Goal: Task Accomplishment & Management: Complete application form

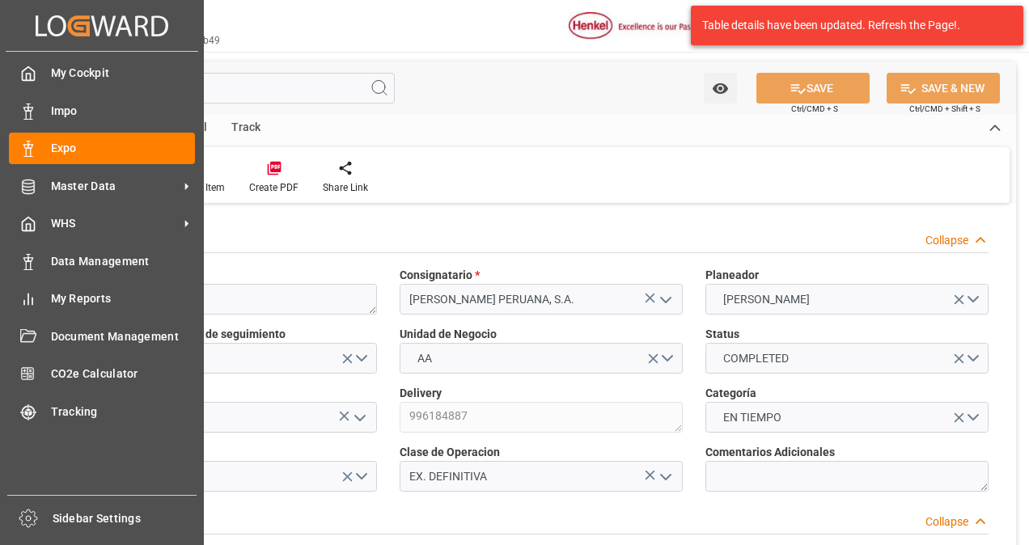
click at [49, 149] on div "Expo Expo" at bounding box center [102, 149] width 186 height 32
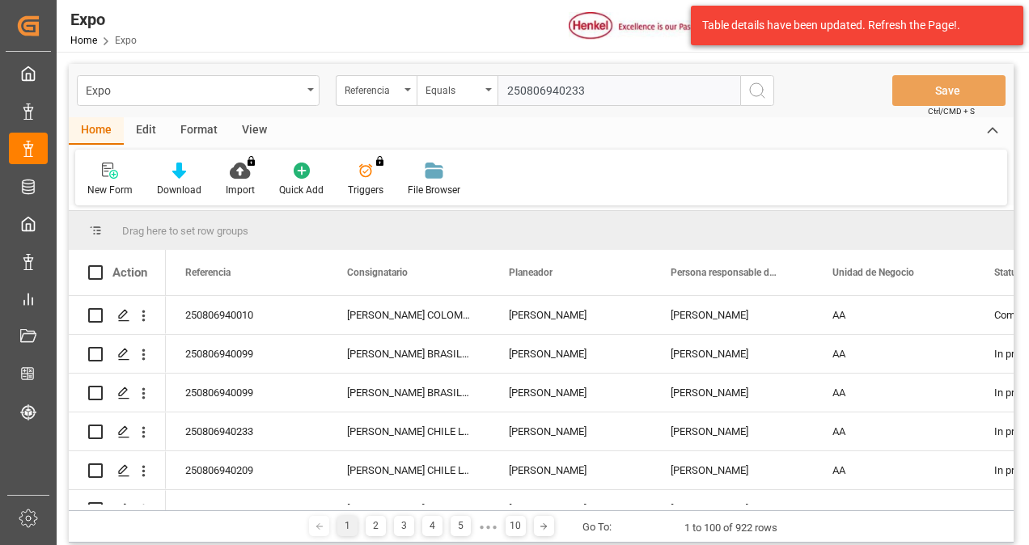
type input "250806940233"
click at [759, 88] on icon "search button" at bounding box center [756, 90] width 19 height 19
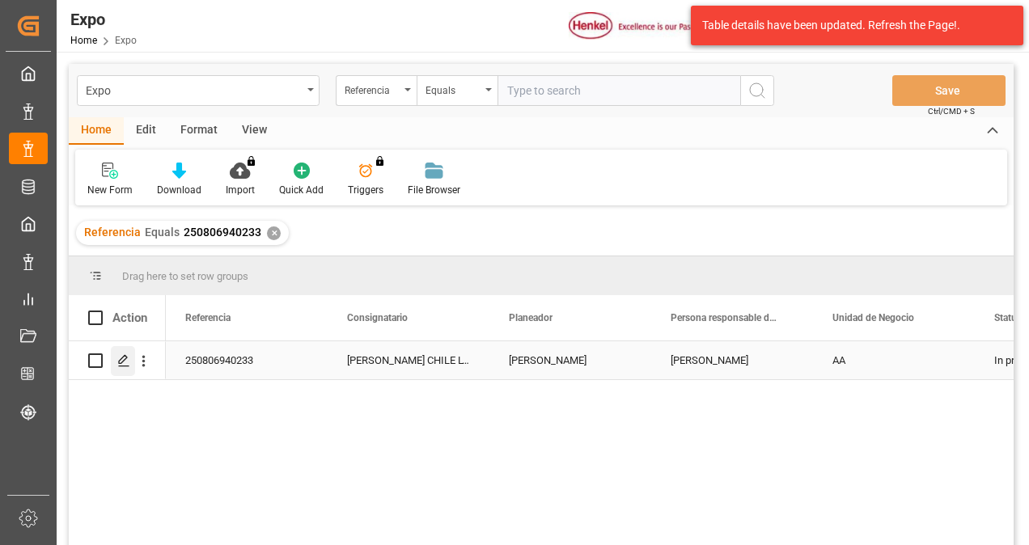
click at [122, 359] on icon "Press SPACE to select this row." at bounding box center [123, 360] width 13 height 13
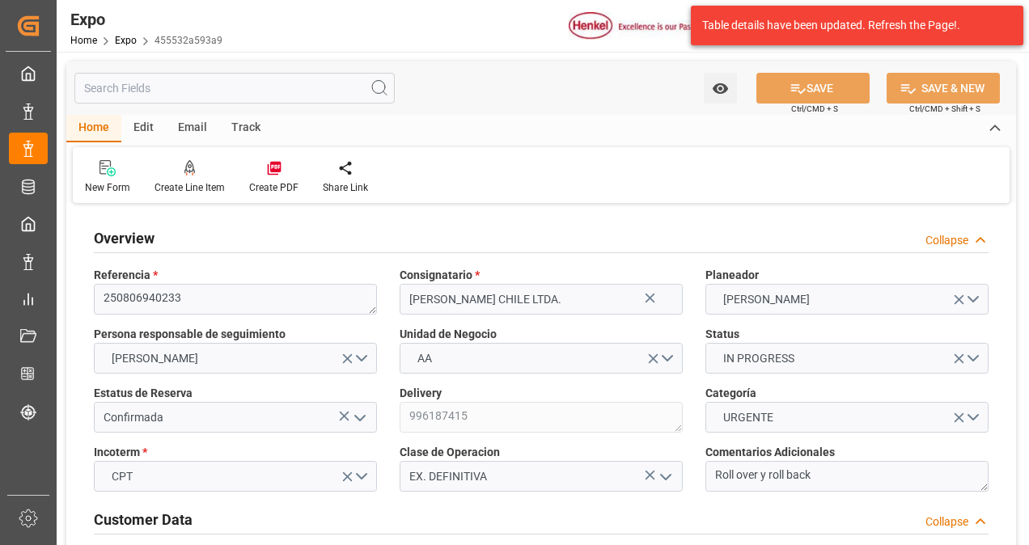
type input "3018.4"
type input "5594.085"
type input "11"
type input "9461427"
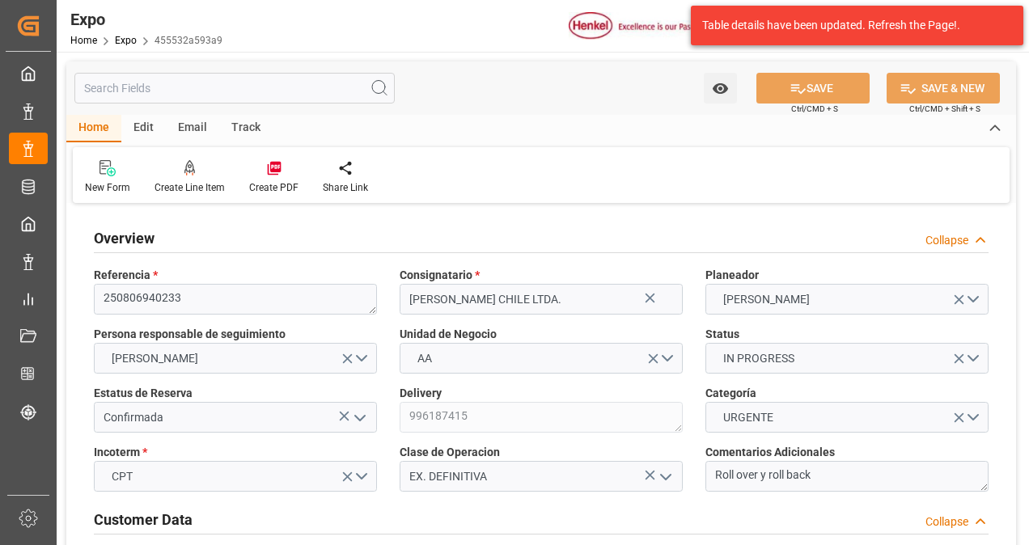
type input "9946855"
type input "MXZLO"
type input "CLSAI"
type input "9461427"
type input "[DATE]"
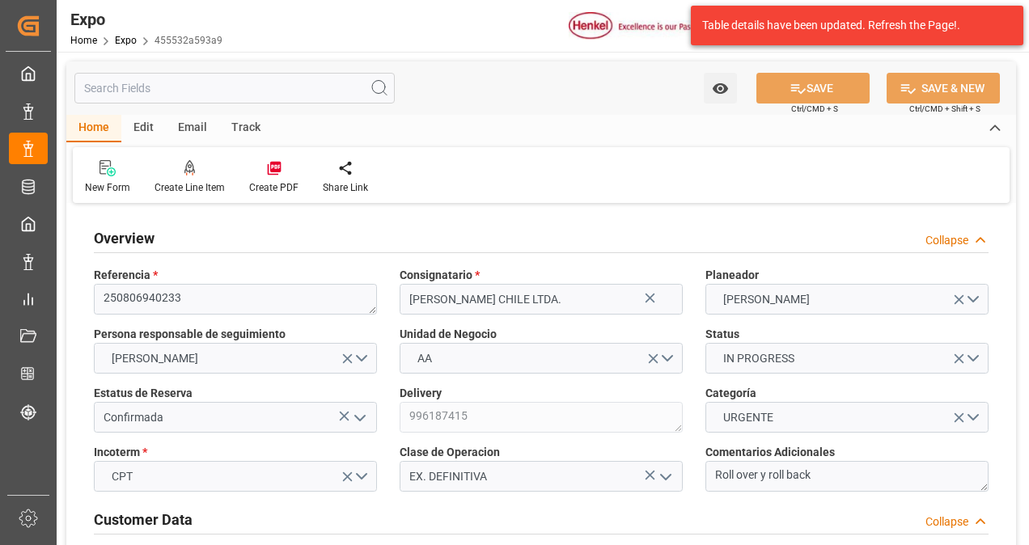
type input "[DATE]"
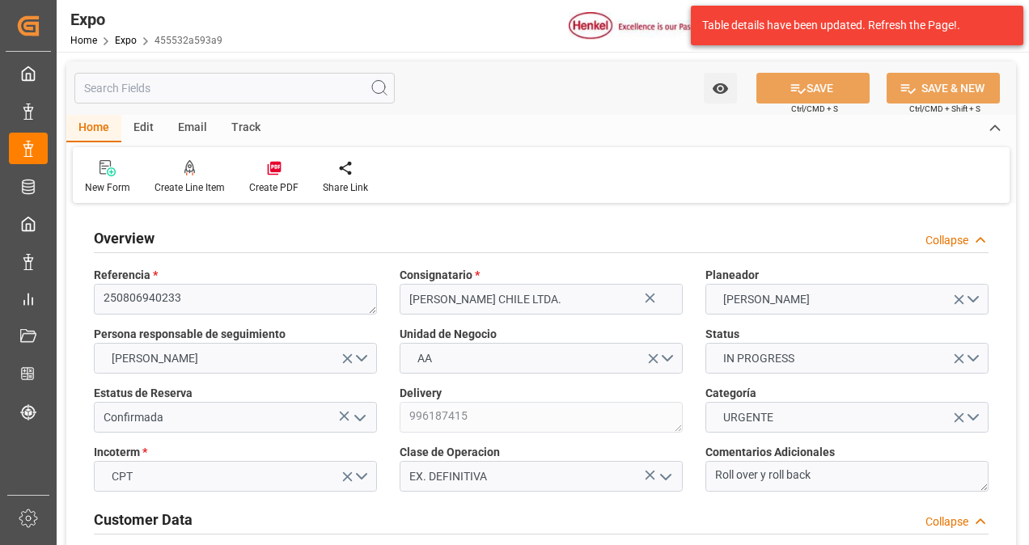
type input "[DATE]"
type input "[DATE] 00:00"
type input "[DATE]"
type input "[DATE] 02:30"
type input "[DATE]"
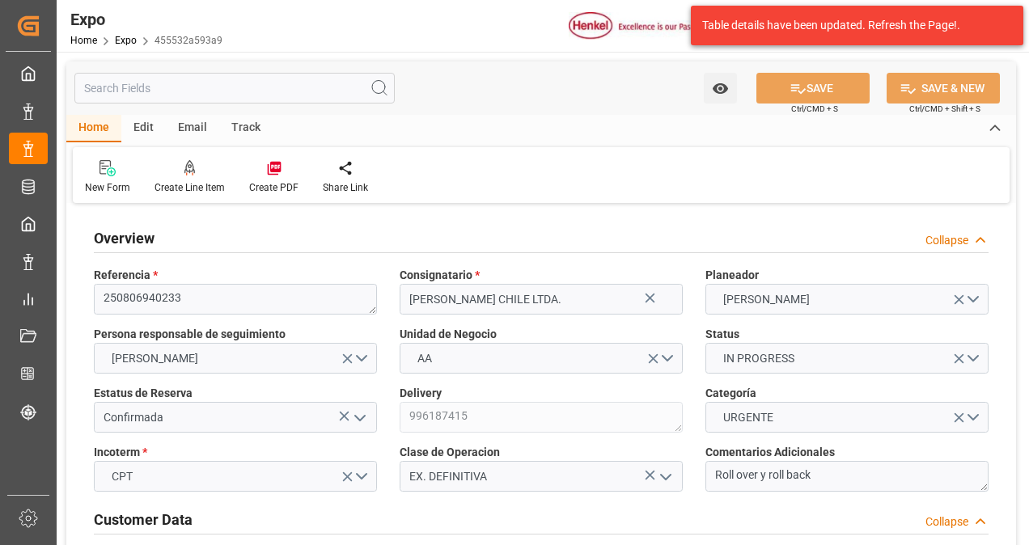
type input "[DATE]"
type input "[DATE] 19:00"
type input "[DATE] 00:00"
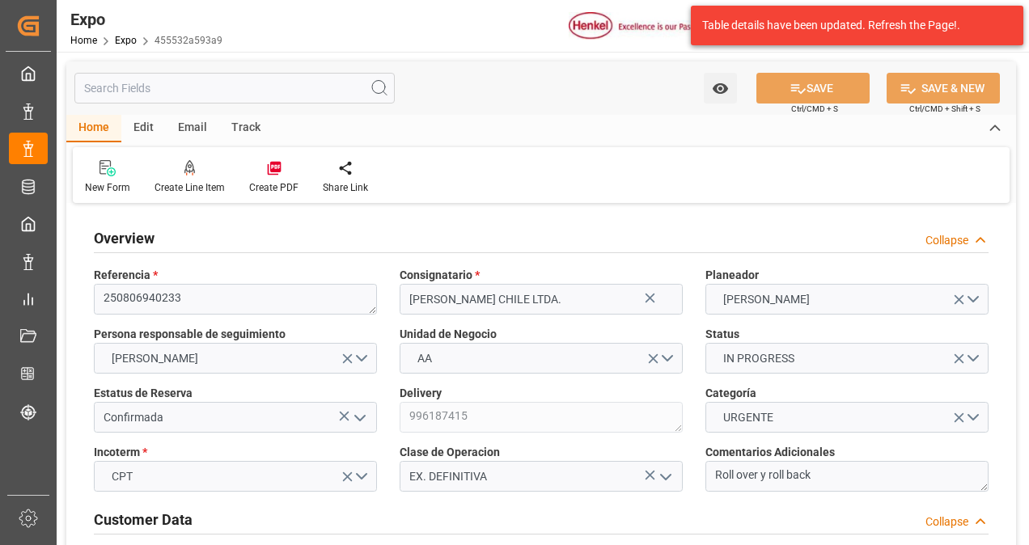
type input "[DATE] 15:00"
type input "[DATE] 00:00"
type input "[DATE] 17:05"
type input "[DATE] 11:52"
type input "[DATE] 19:00"
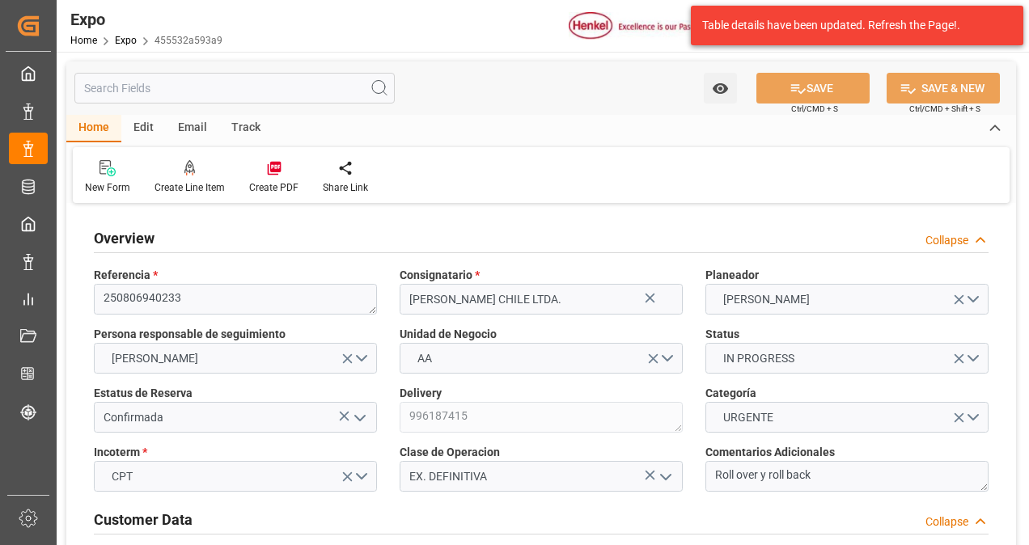
type input "[DATE] 15:00"
type input "[DATE] 11:18"
type input "[DATE] 12:18"
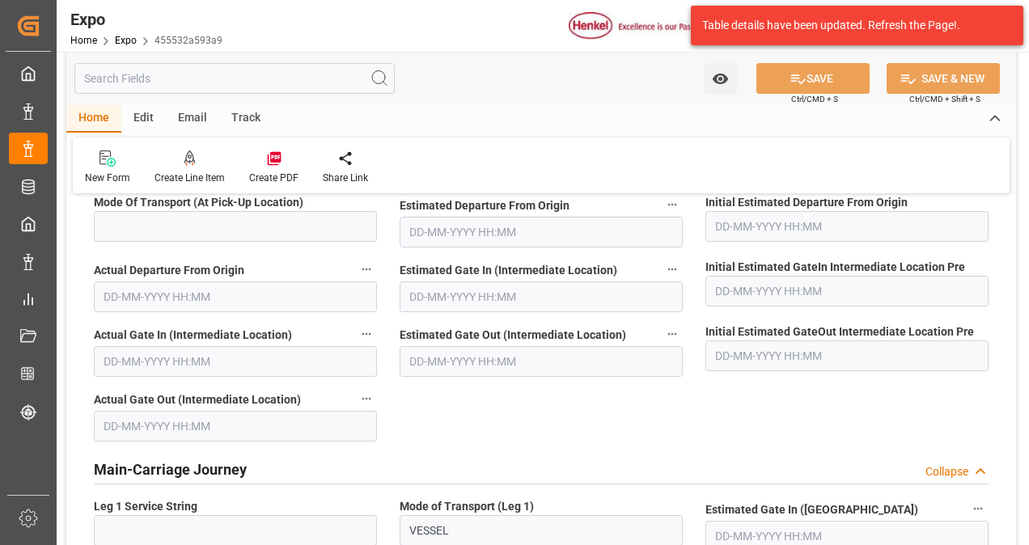
scroll to position [3479, 0]
